Goal: Navigation & Orientation: Find specific page/section

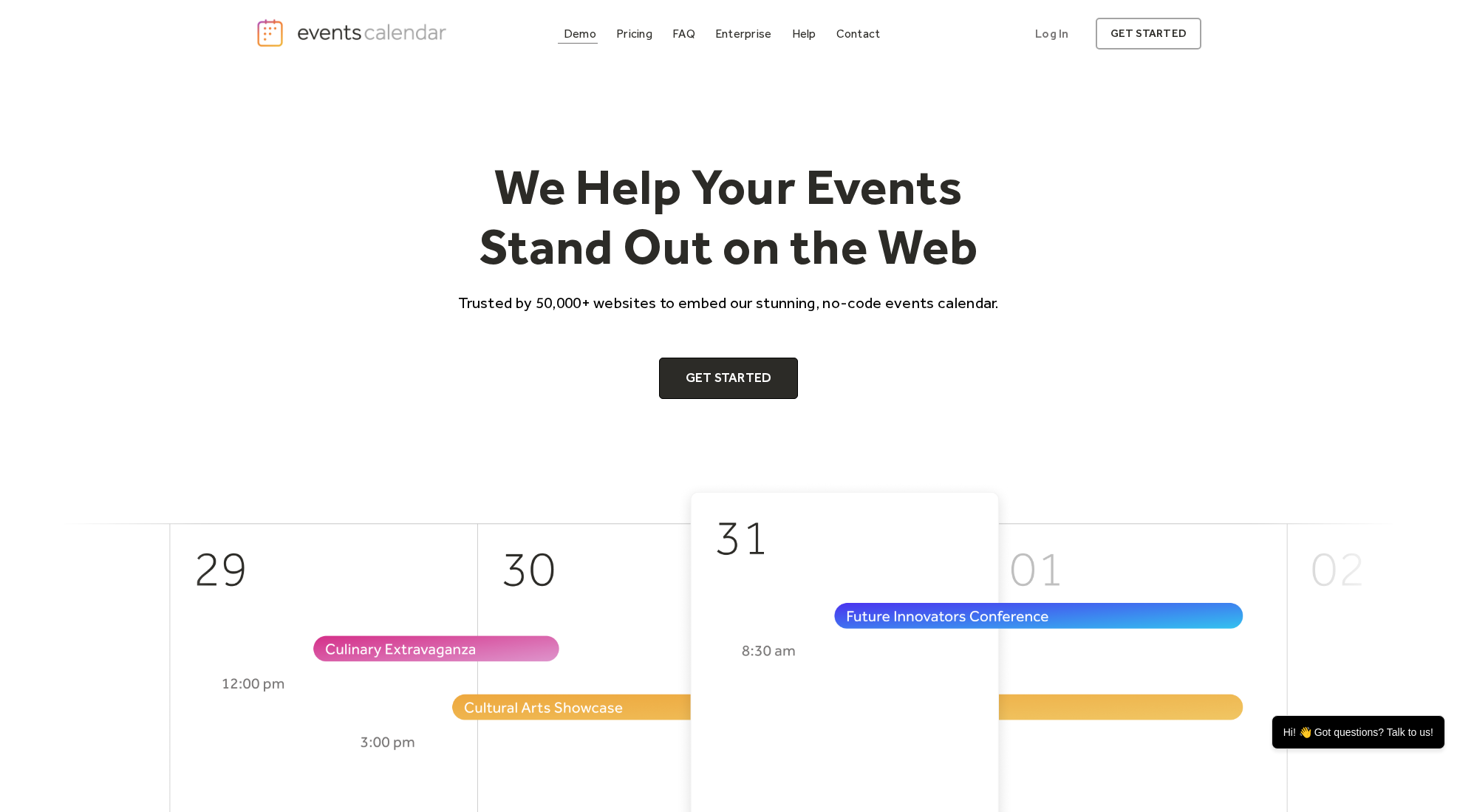
click at [590, 38] on div "Demo" at bounding box center [580, 34] width 33 height 8
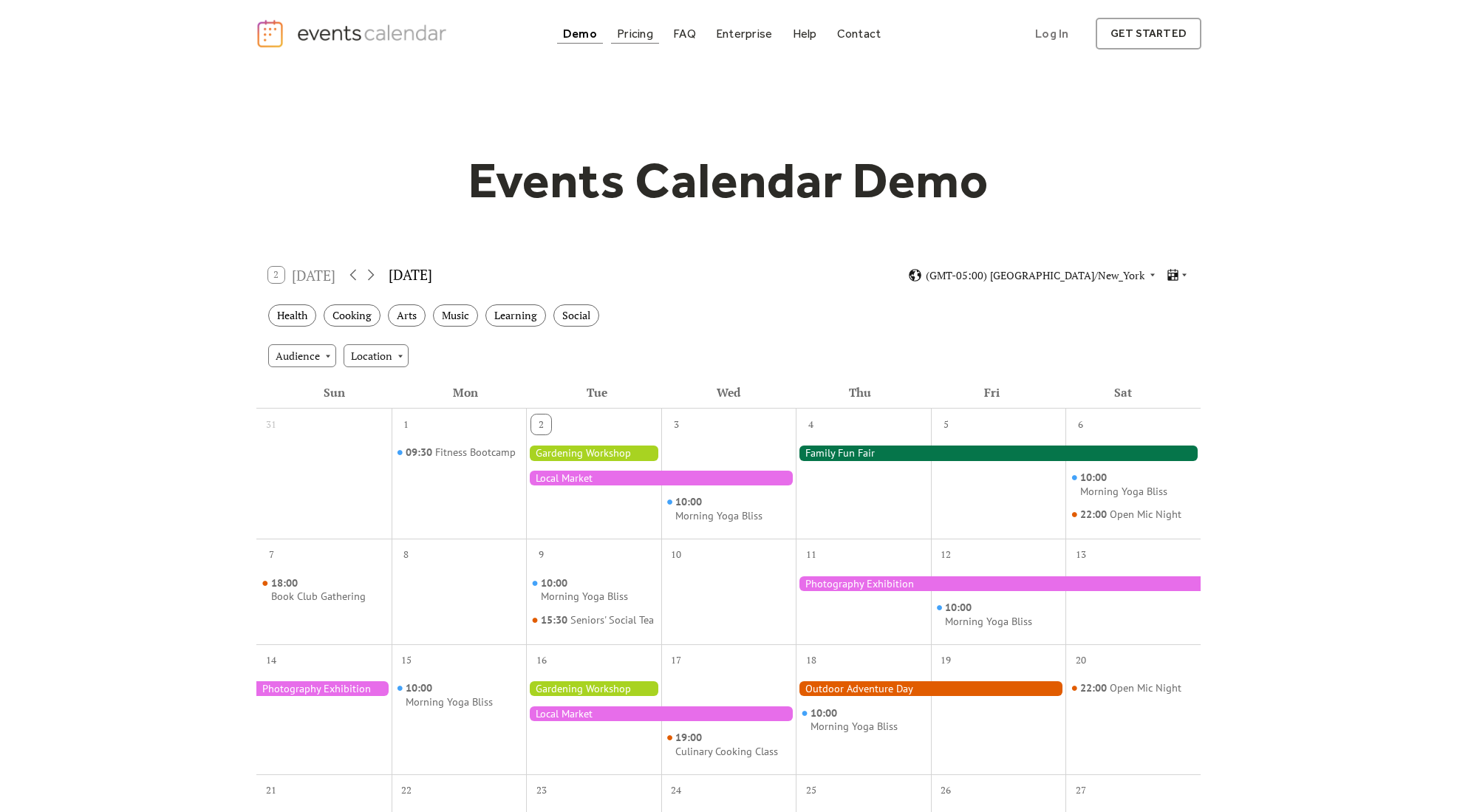
click at [627, 38] on div "Pricing" at bounding box center [635, 34] width 36 height 8
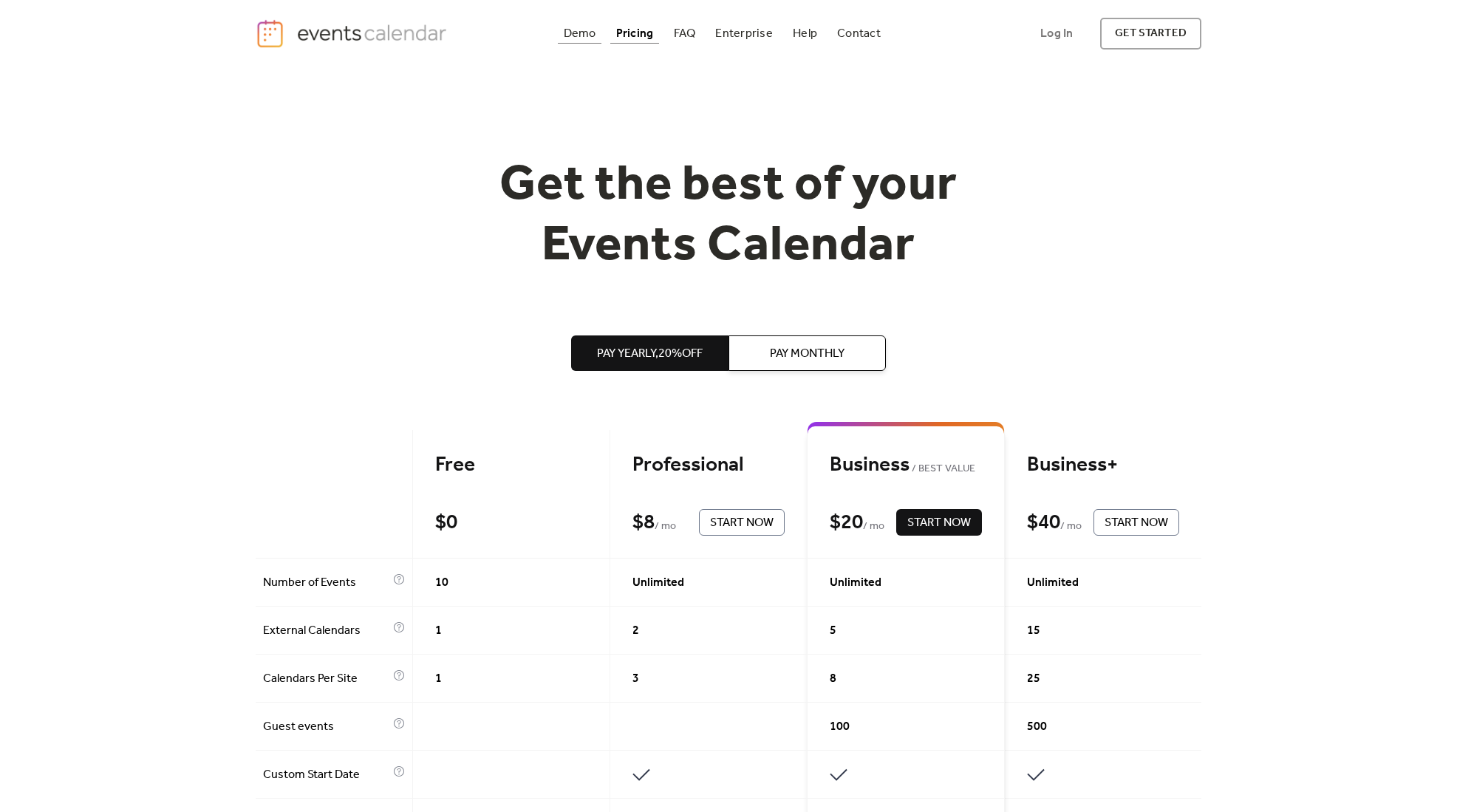
click at [598, 37] on link "Demo" at bounding box center [580, 34] width 44 height 20
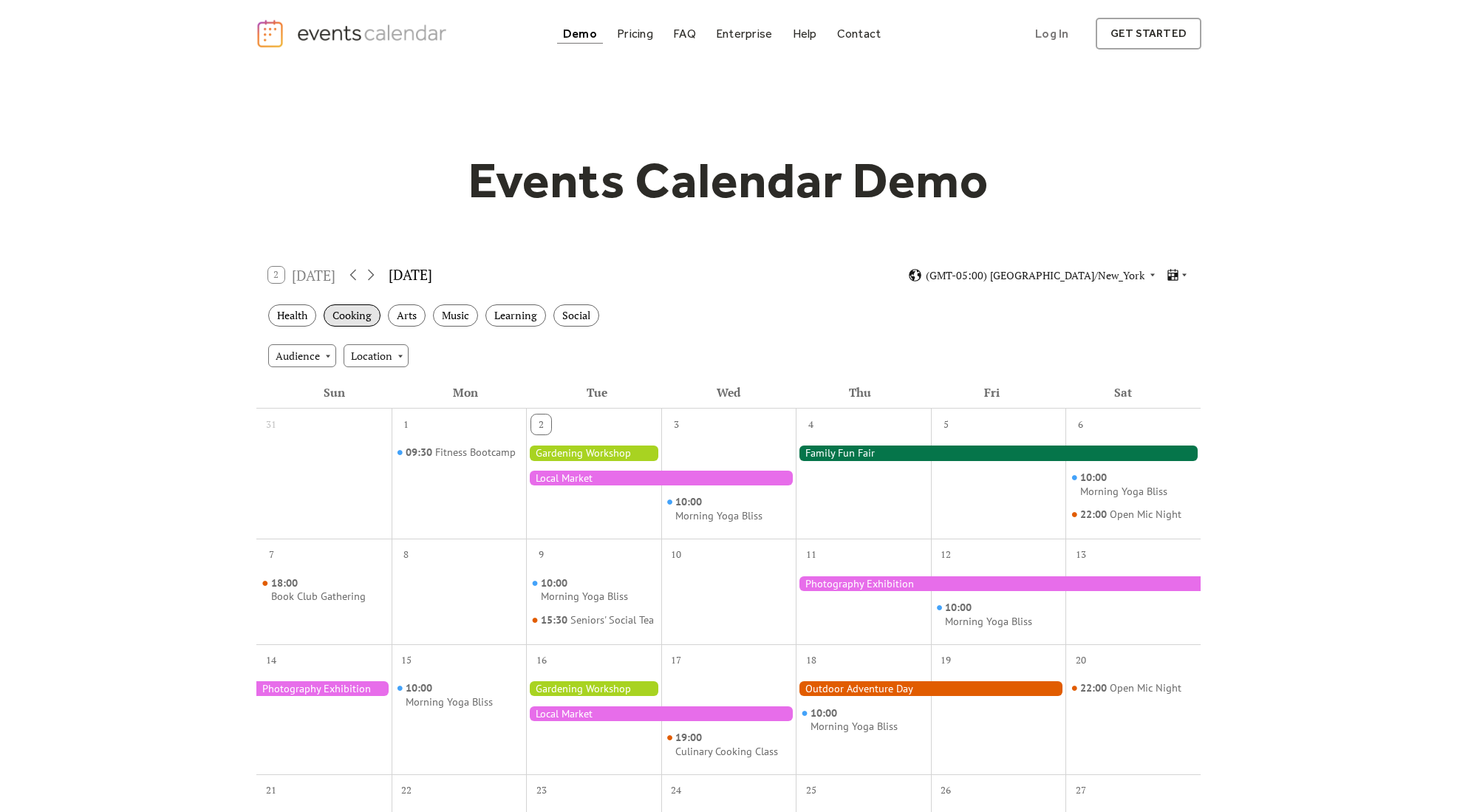
click at [355, 308] on div "Cooking" at bounding box center [351, 316] width 57 height 23
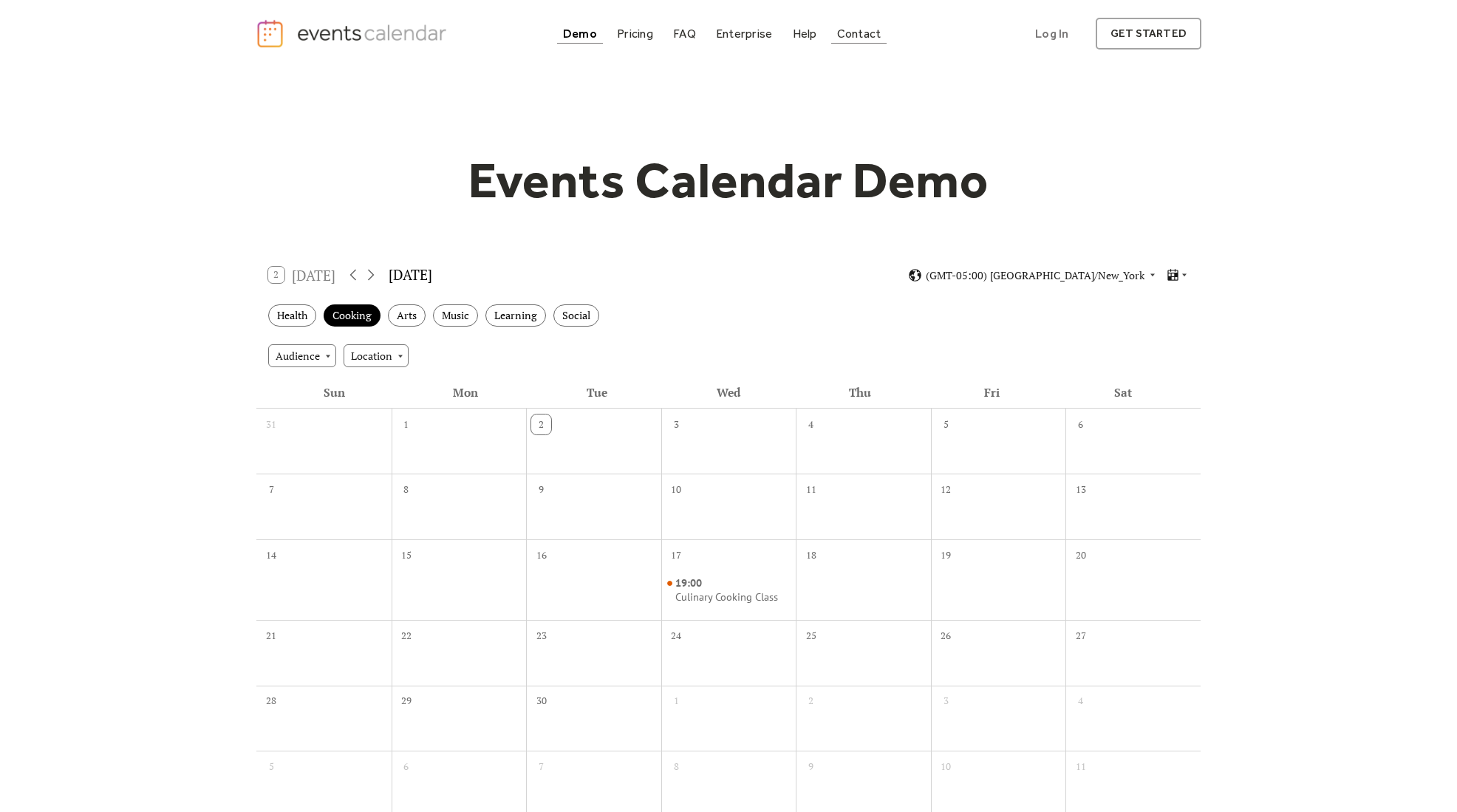
click at [865, 34] on div "Contact" at bounding box center [859, 34] width 44 height 8
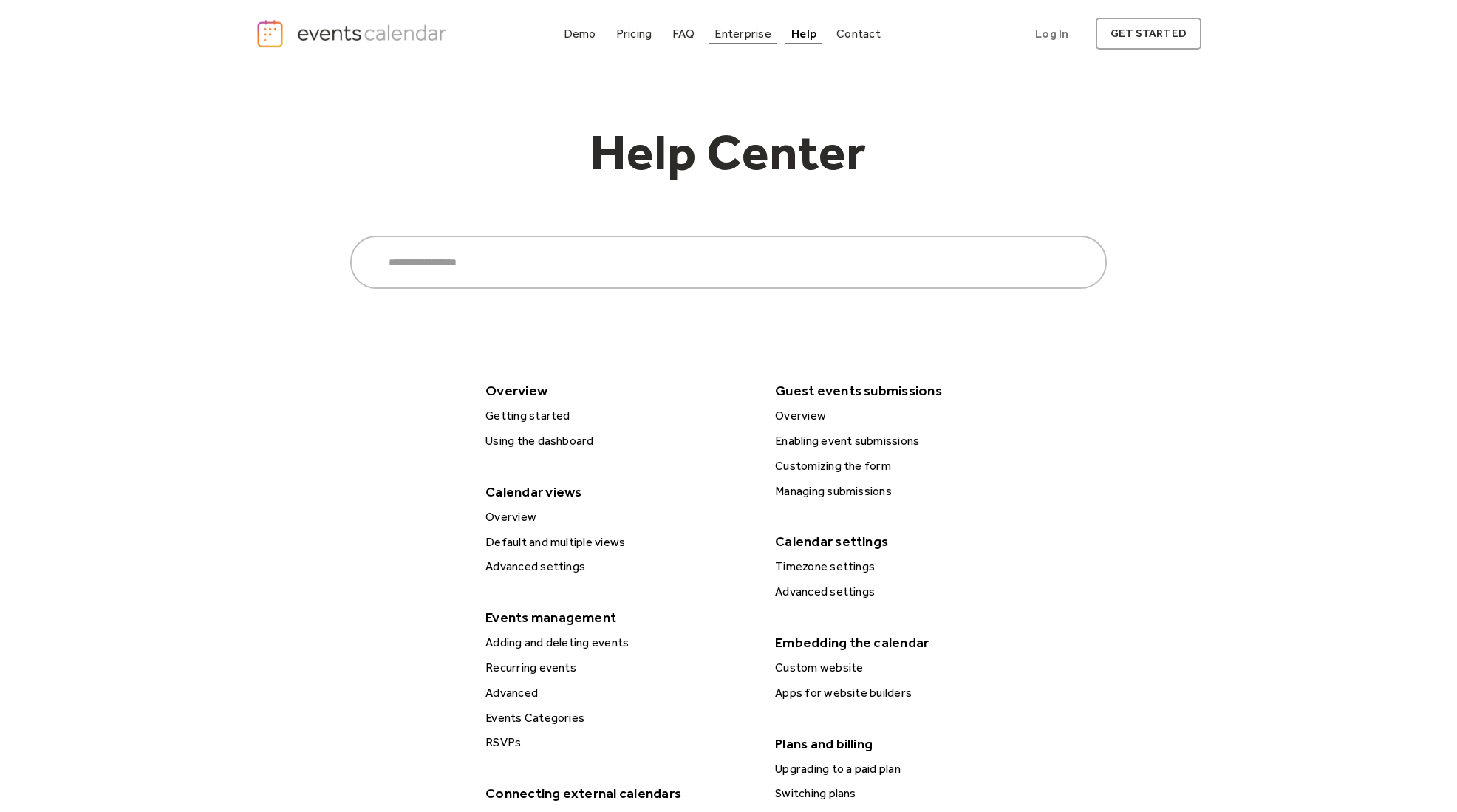
click at [743, 30] on div "Enterprise" at bounding box center [742, 34] width 56 height 8
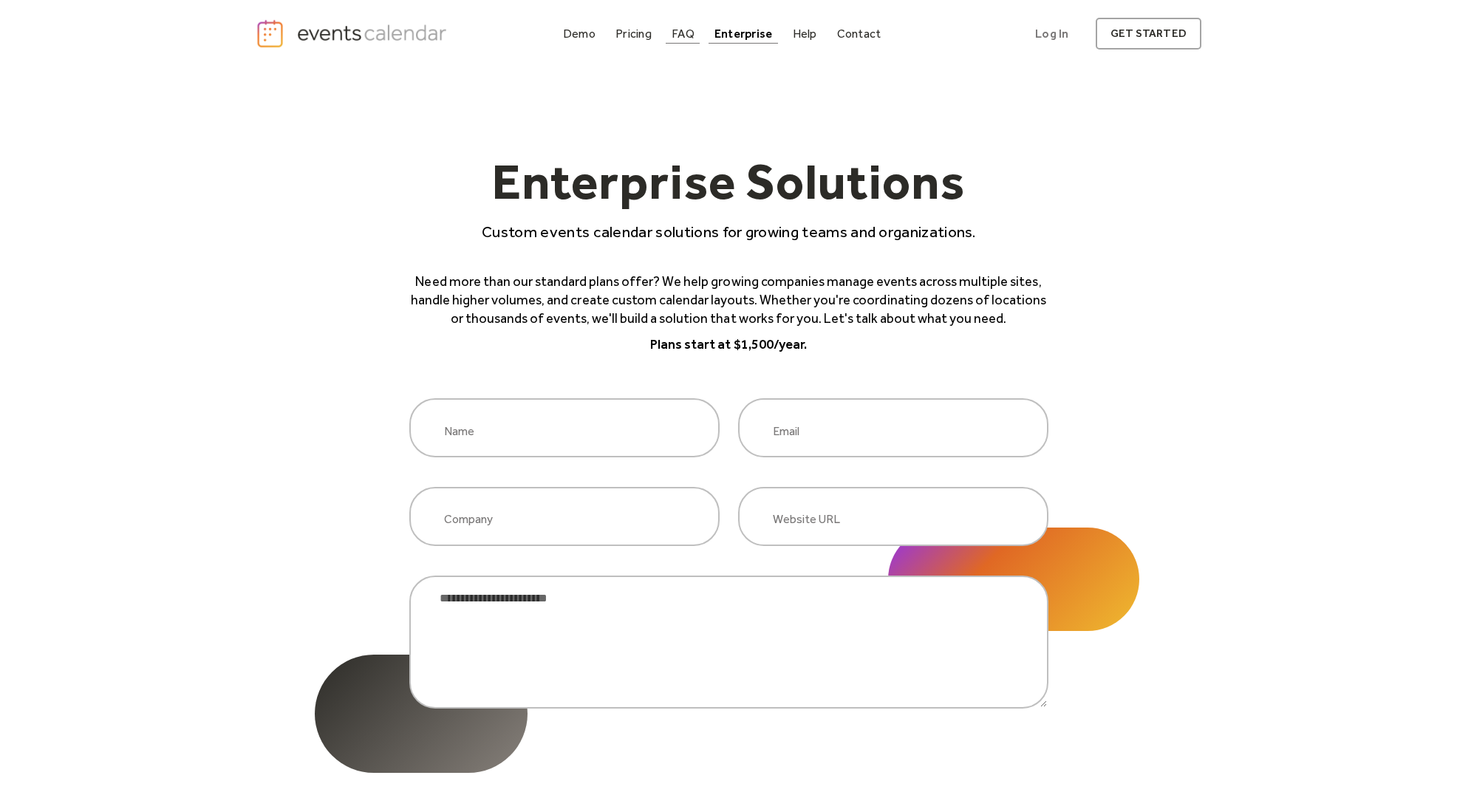
click at [698, 39] on link "FAQ" at bounding box center [683, 34] width 35 height 20
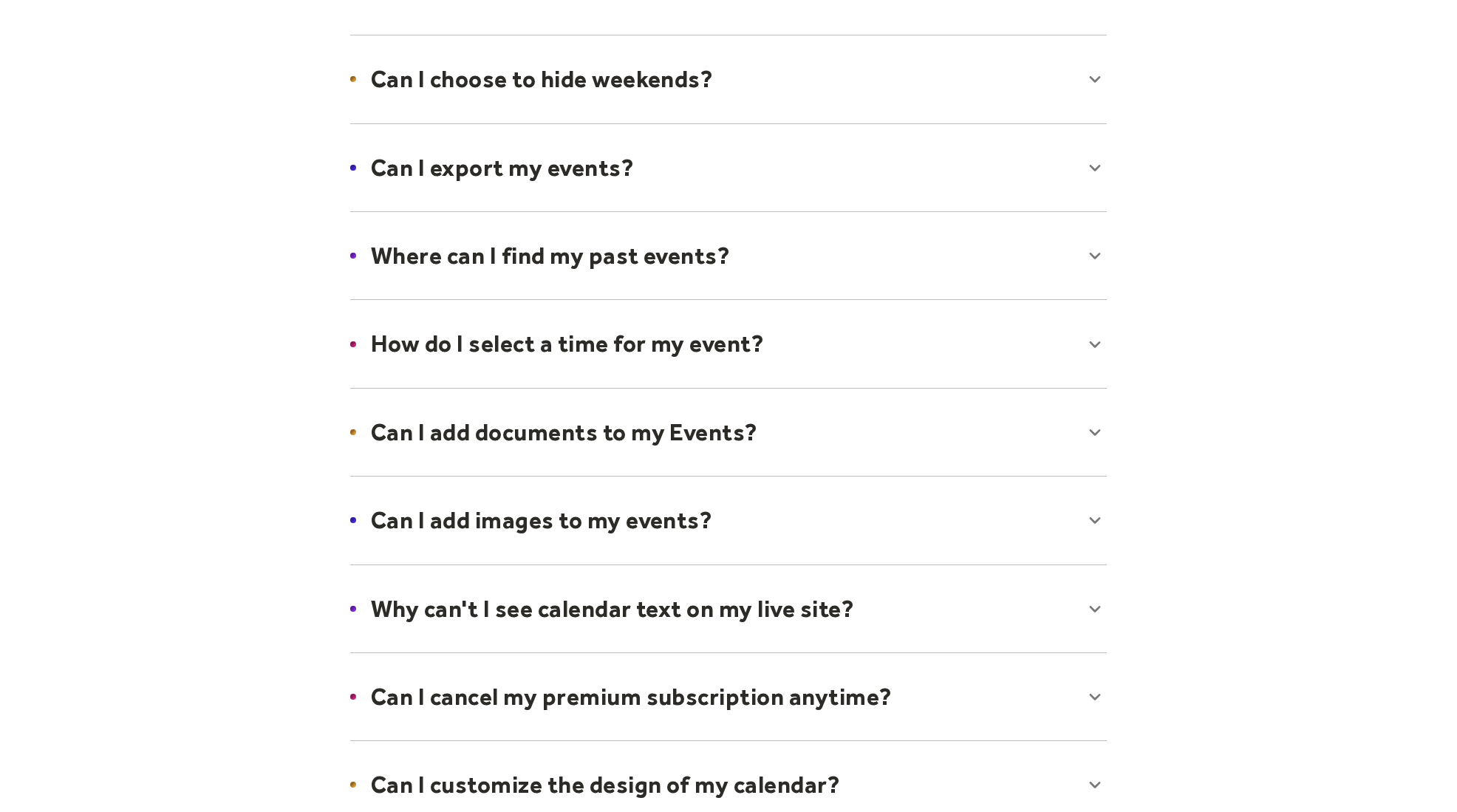
scroll to position [314, 0]
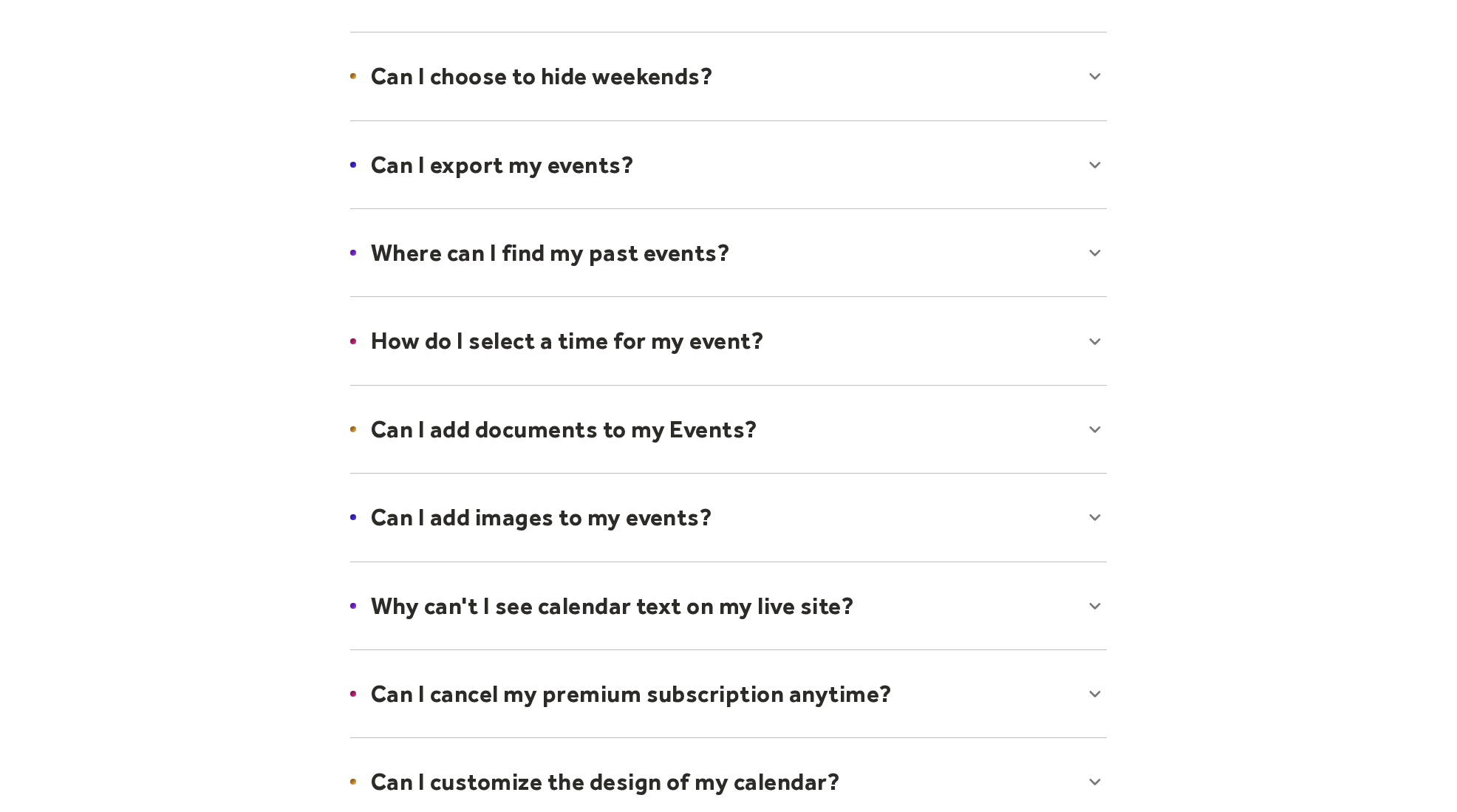
click at [750, 499] on div at bounding box center [728, 517] width 786 height 90
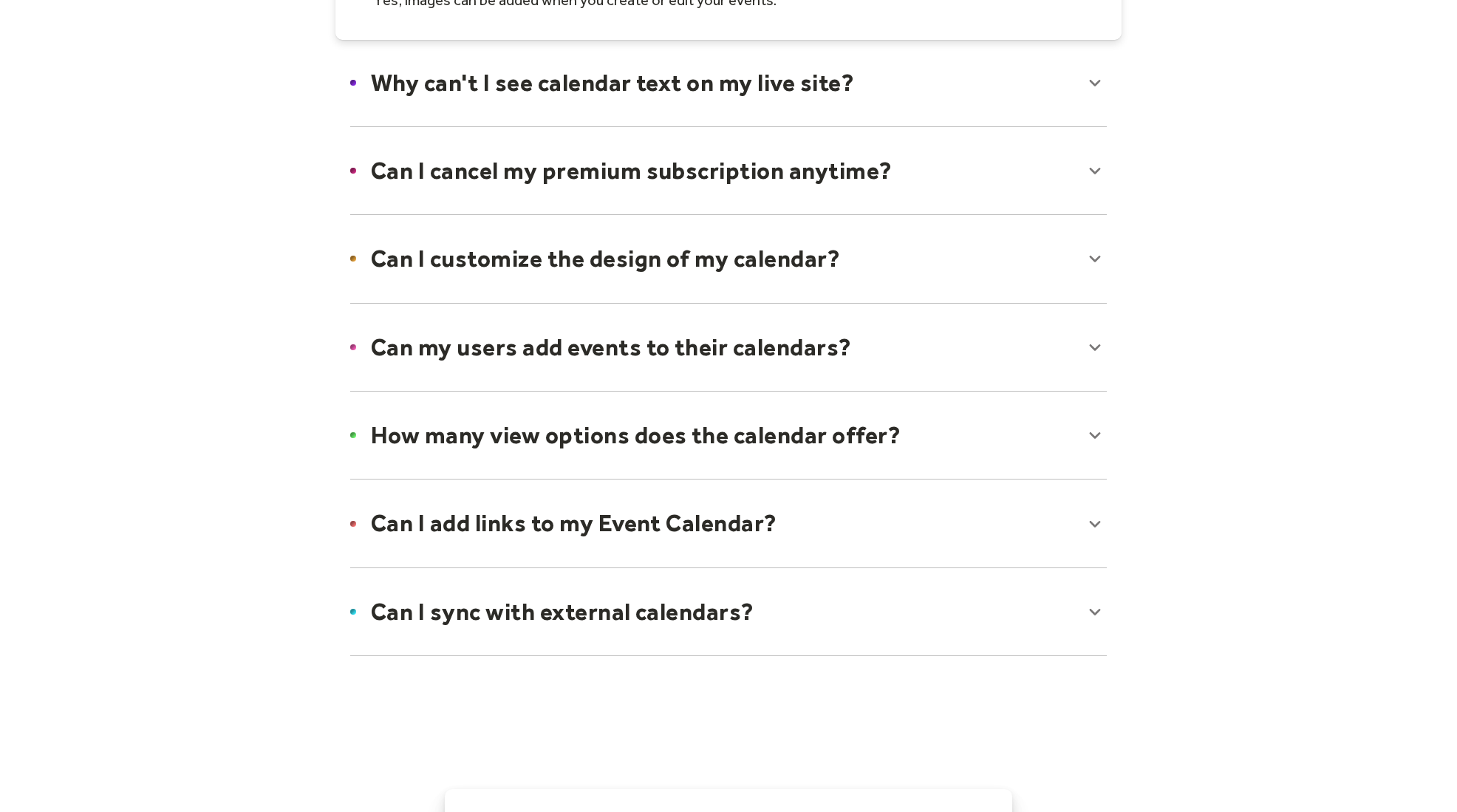
scroll to position [871, 0]
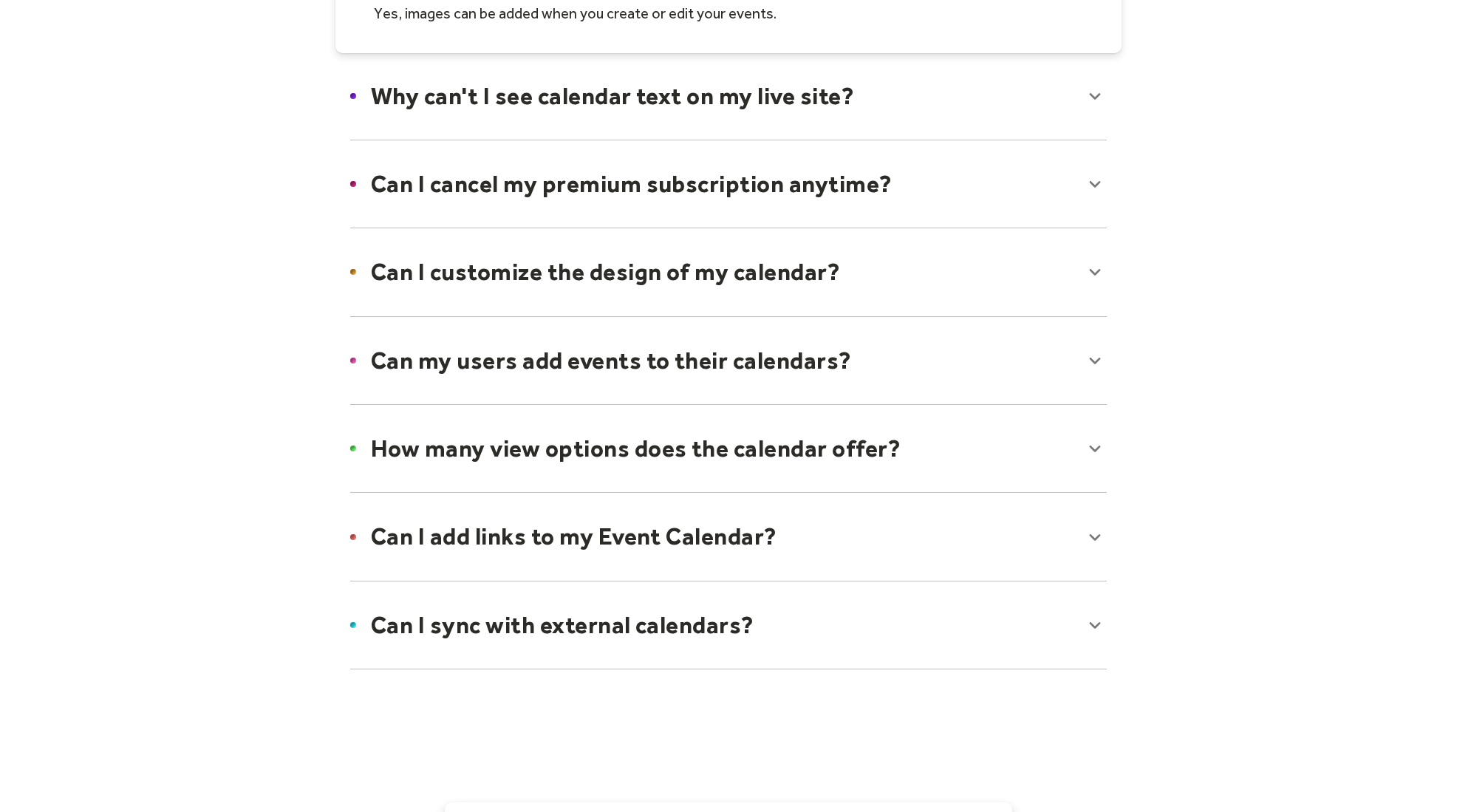
click at [691, 619] on div at bounding box center [728, 625] width 786 height 90
click at [701, 564] on div at bounding box center [728, 536] width 786 height 90
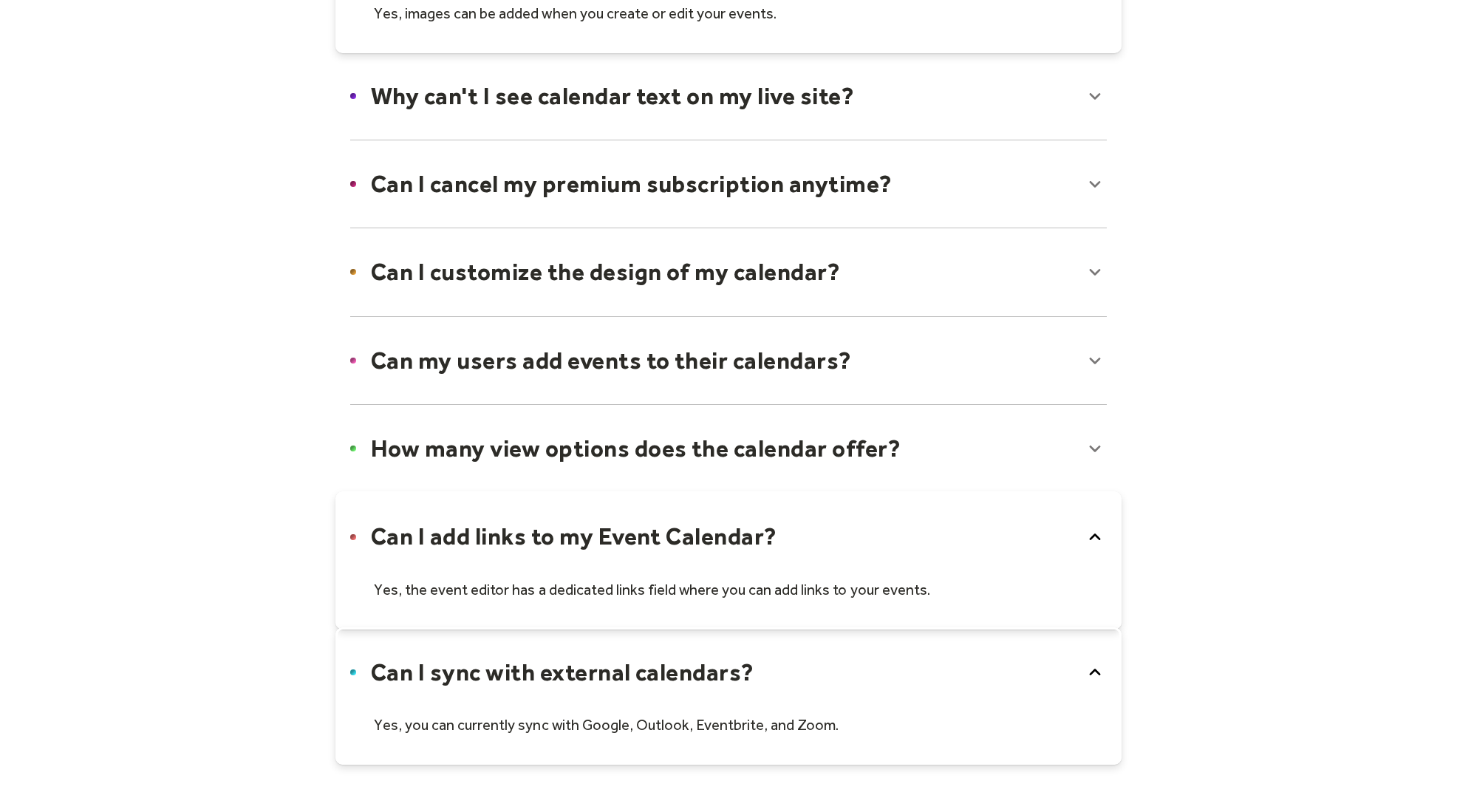
click at [721, 482] on div at bounding box center [728, 448] width 786 height 90
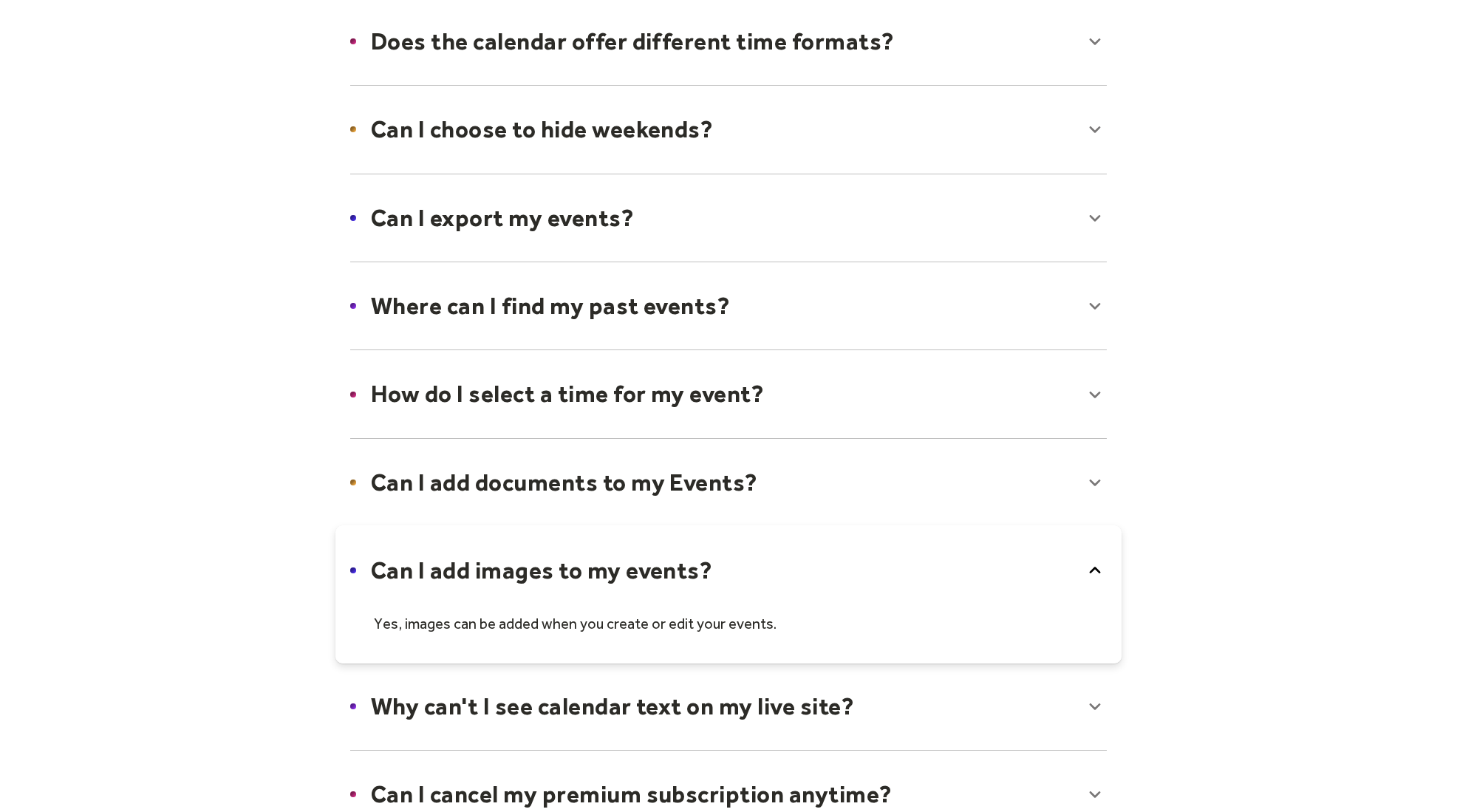
scroll to position [0, 0]
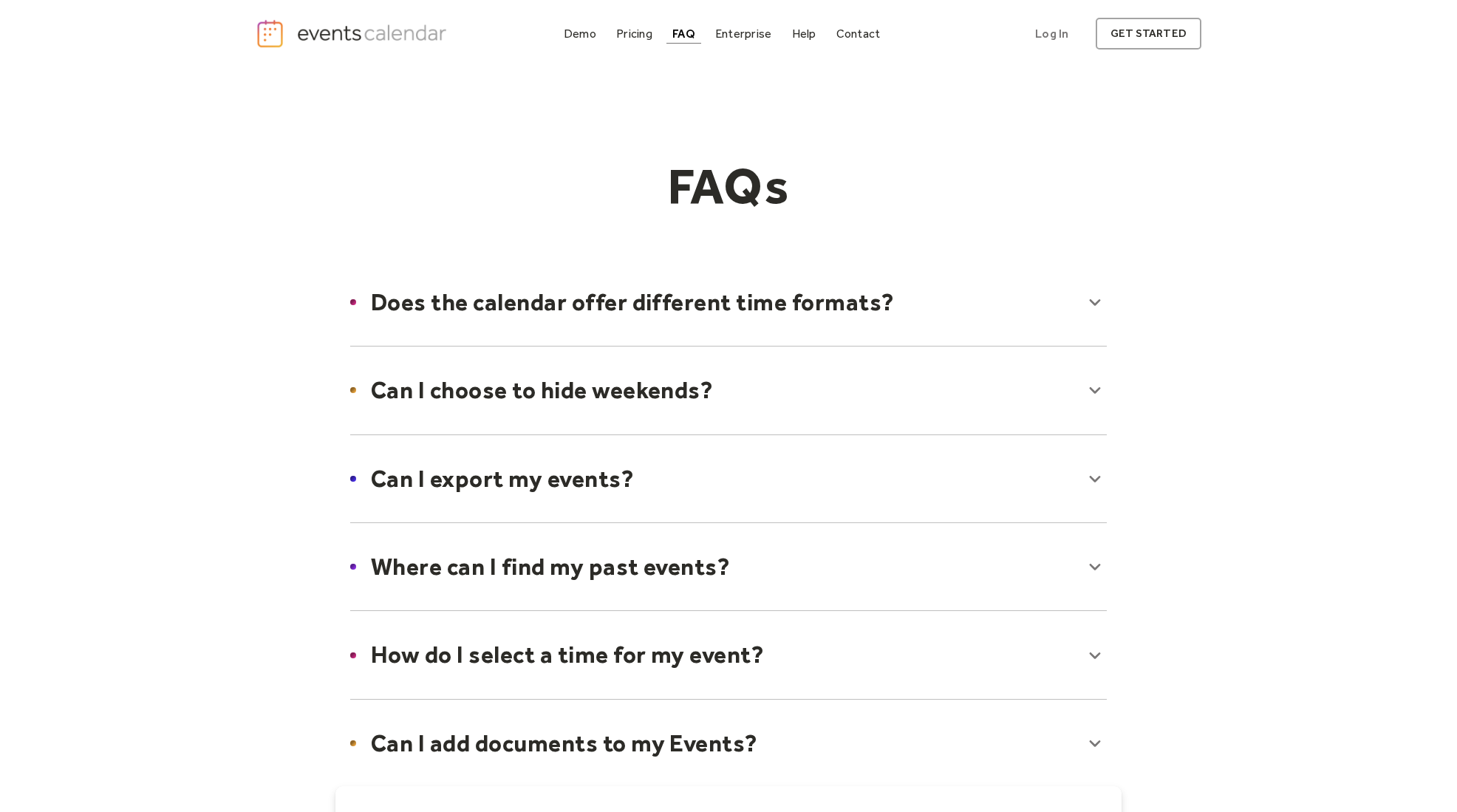
click at [670, 291] on div at bounding box center [728, 303] width 786 height 90
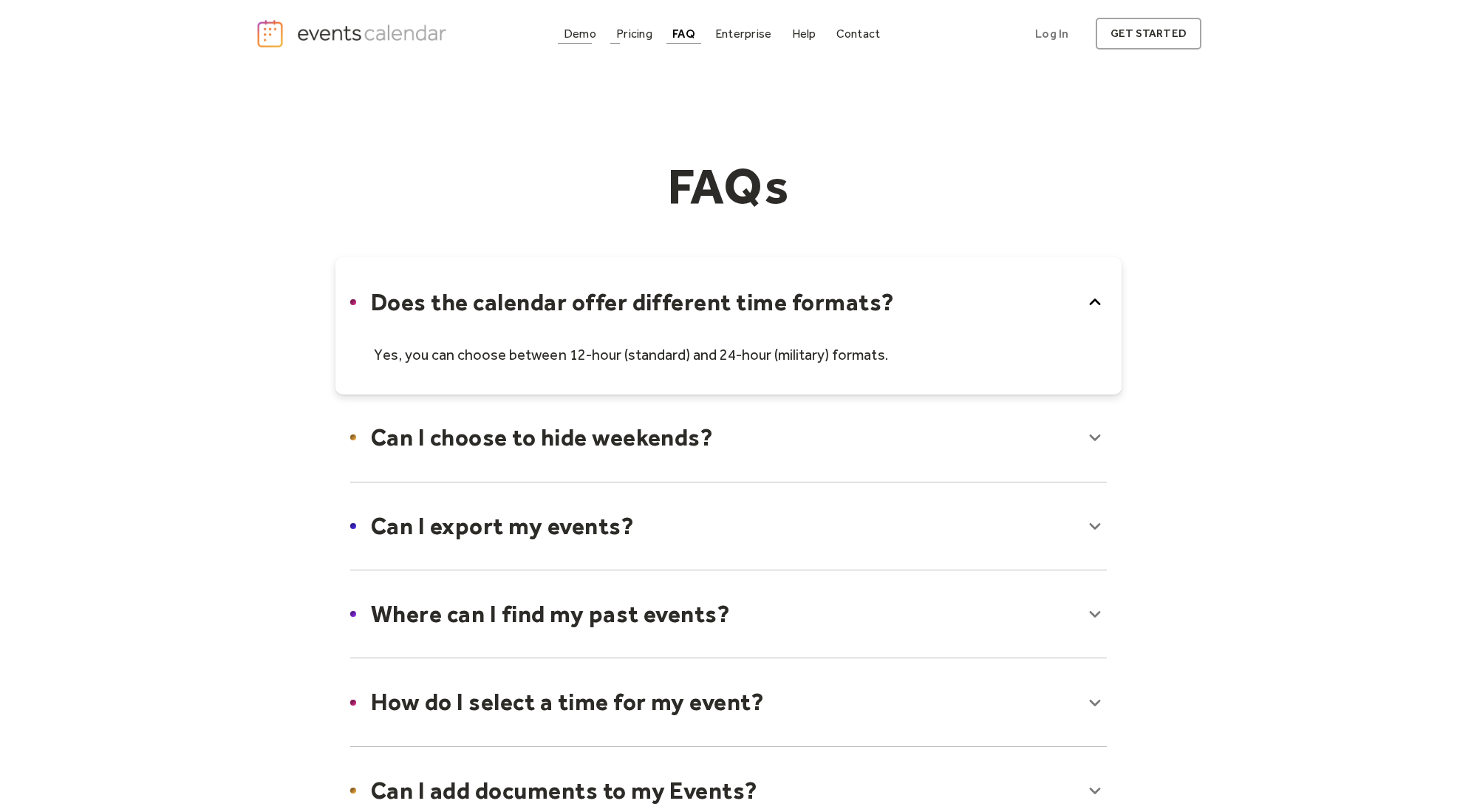
click at [601, 26] on link "Demo" at bounding box center [580, 34] width 44 height 20
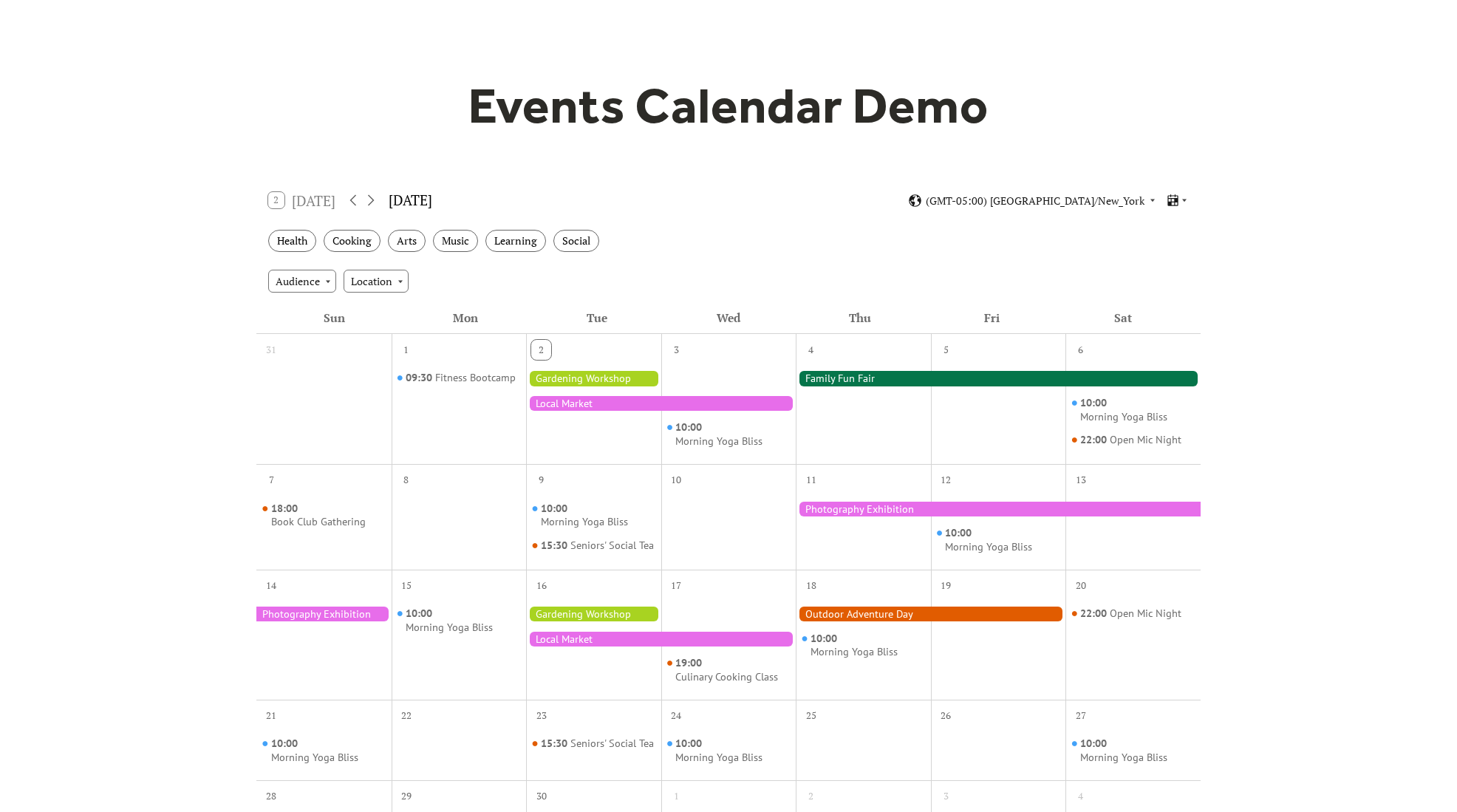
scroll to position [82, 0]
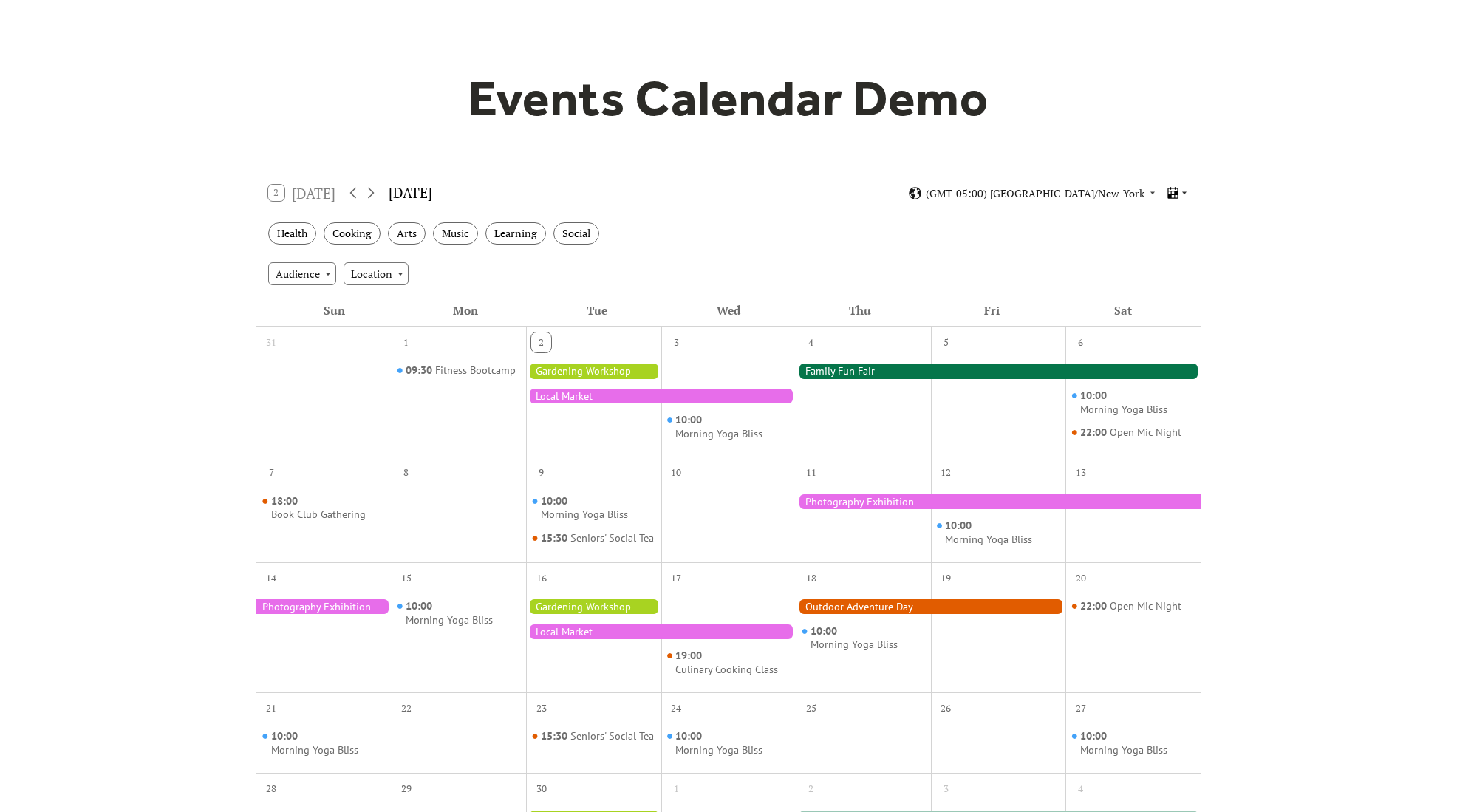
click at [1183, 196] on icon at bounding box center [1184, 193] width 9 height 9
click at [1157, 271] on span "Agenda" at bounding box center [1158, 271] width 35 height 16
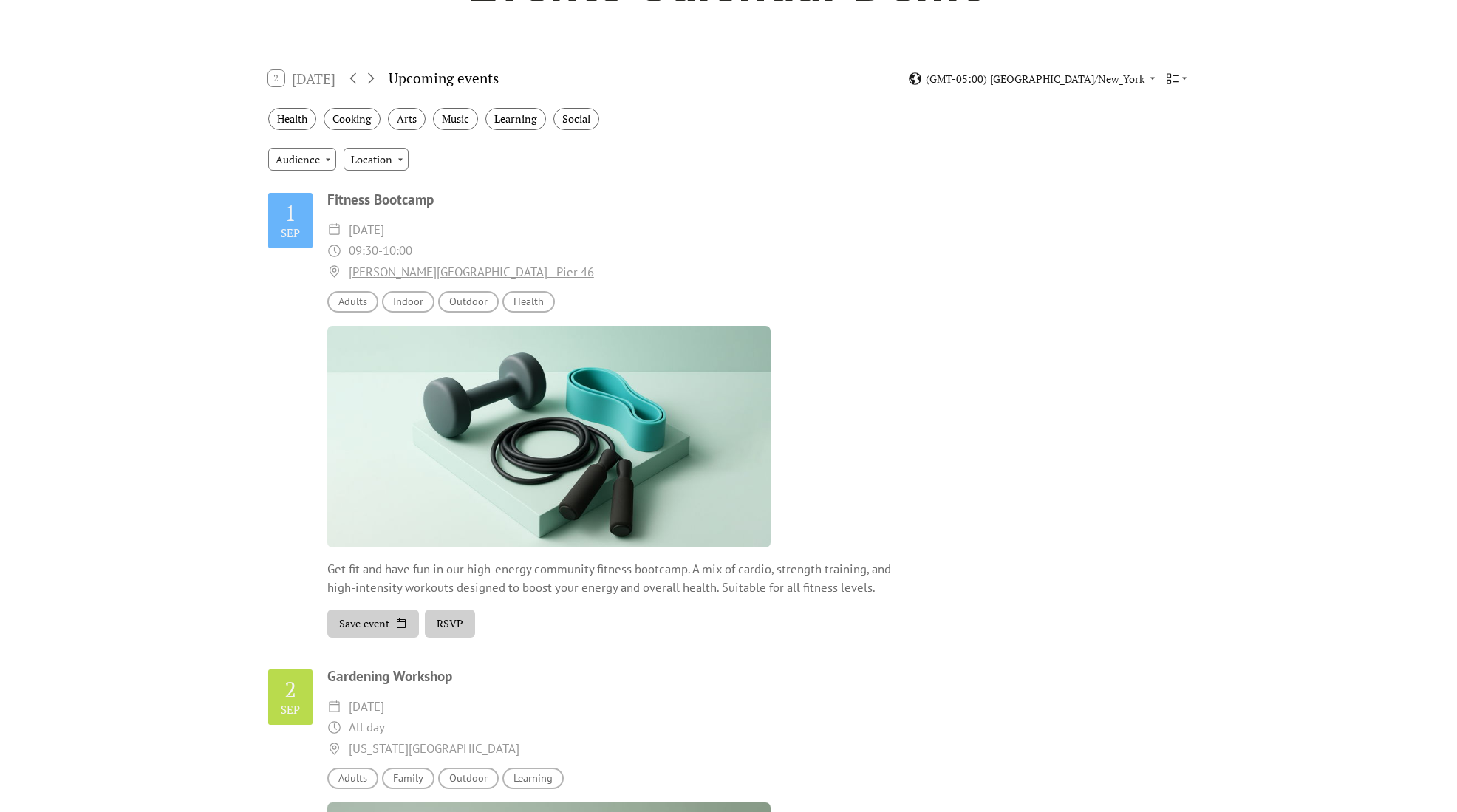
scroll to position [193, 0]
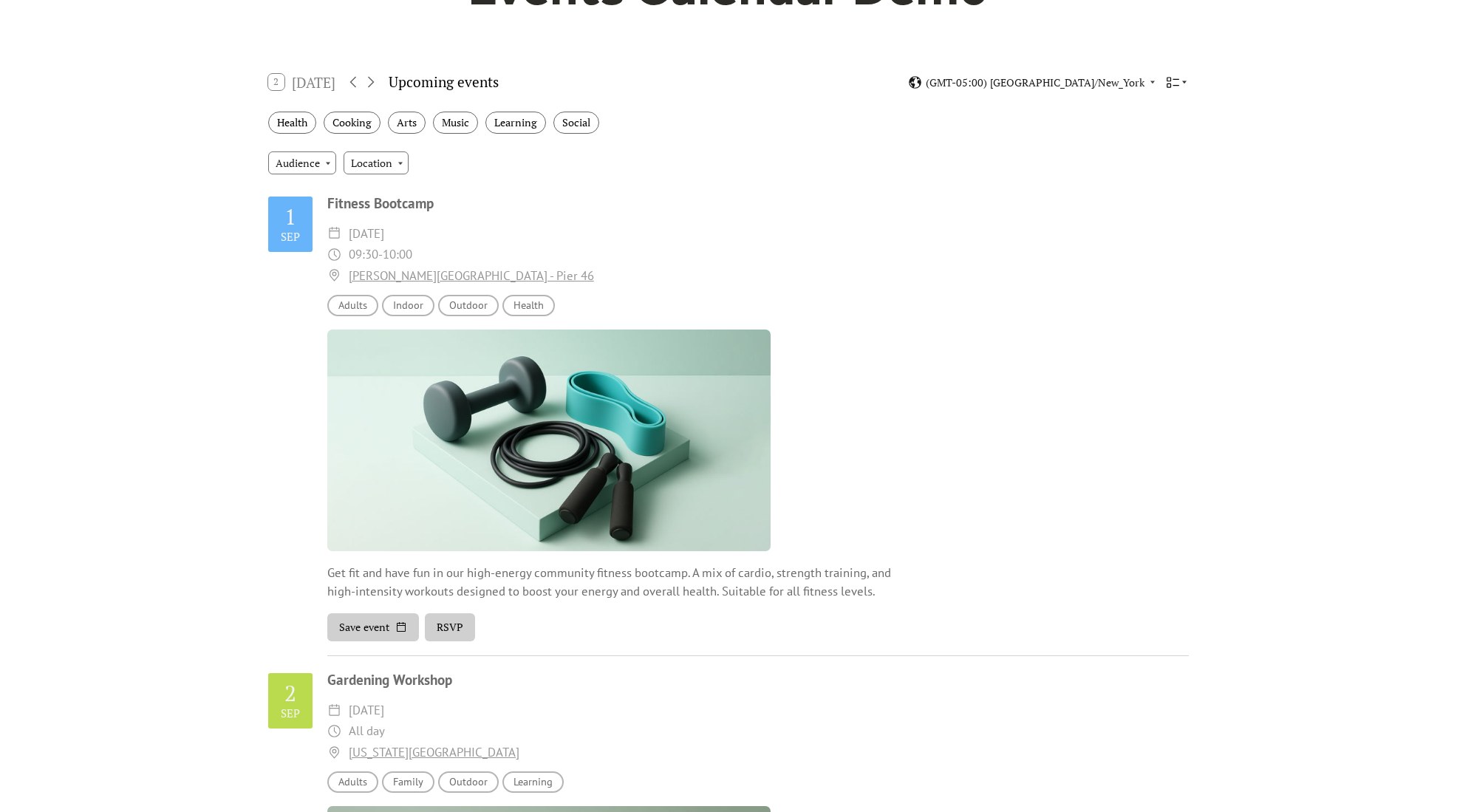
click at [1180, 77] on icon at bounding box center [1184, 81] width 9 height 9
click at [1156, 131] on span "Cards" at bounding box center [1154, 132] width 26 height 16
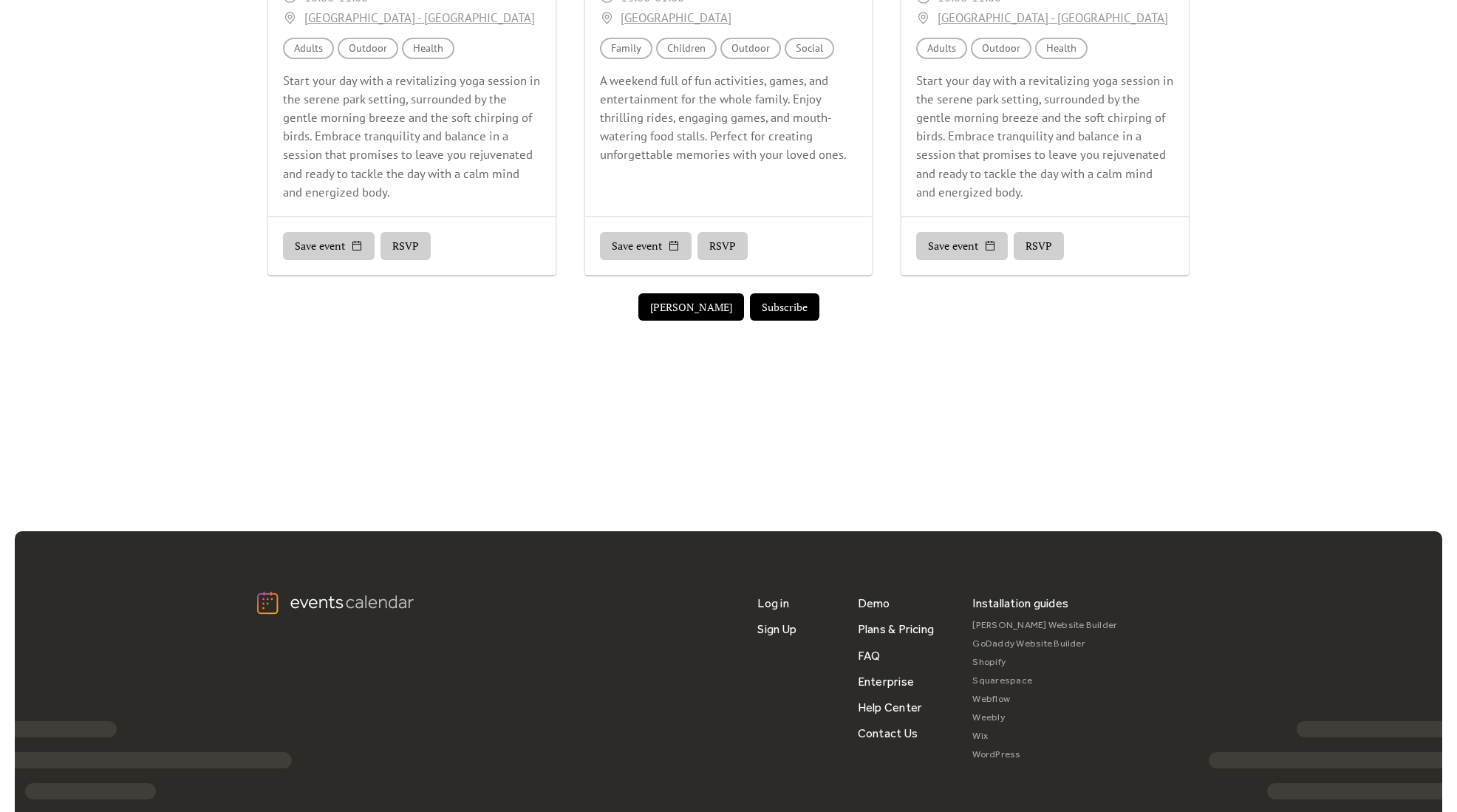
scroll to position [1260, 0]
